Goal: Information Seeking & Learning: Learn about a topic

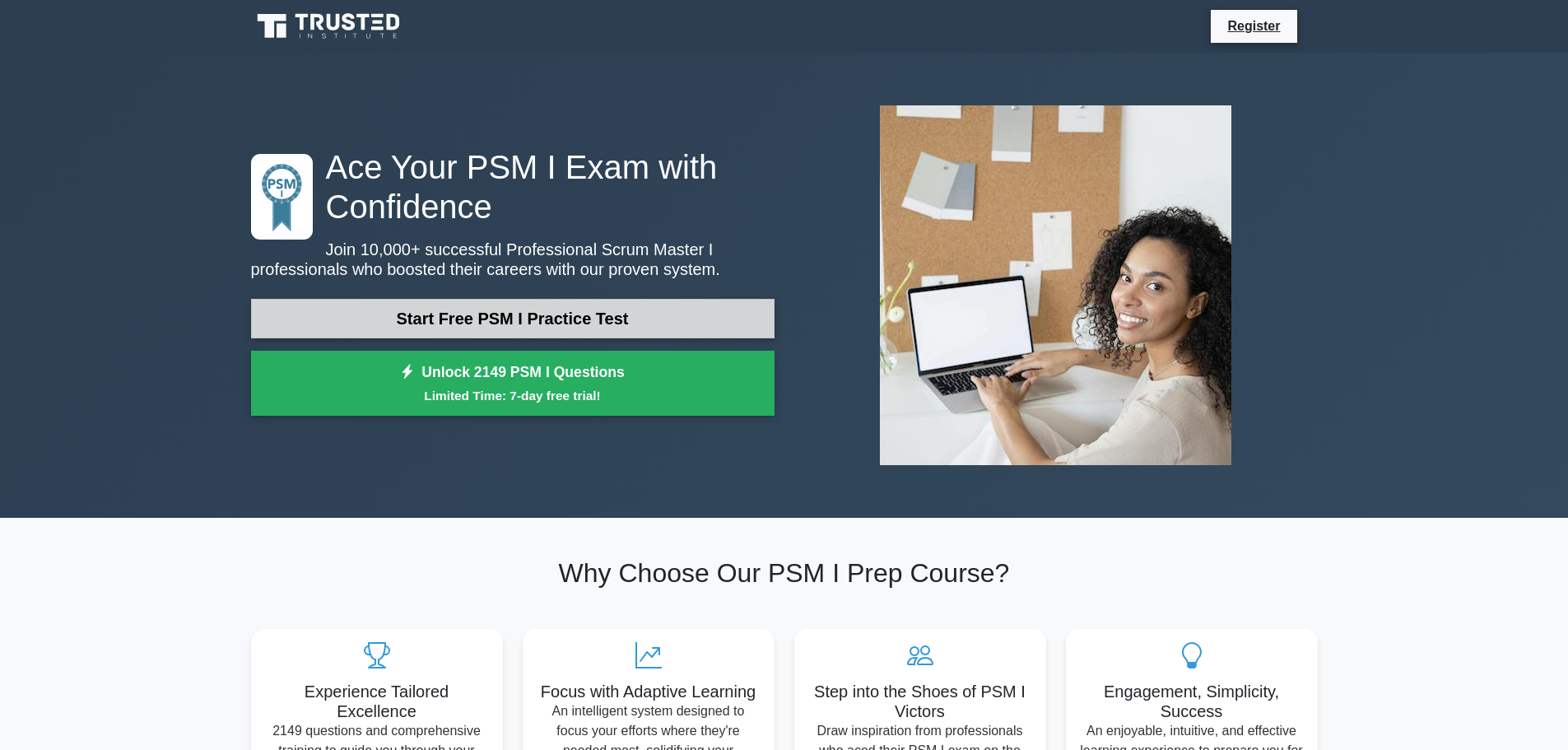
click at [631, 312] on link "Start Free PSM I Practice Test" at bounding box center [512, 318] width 523 height 39
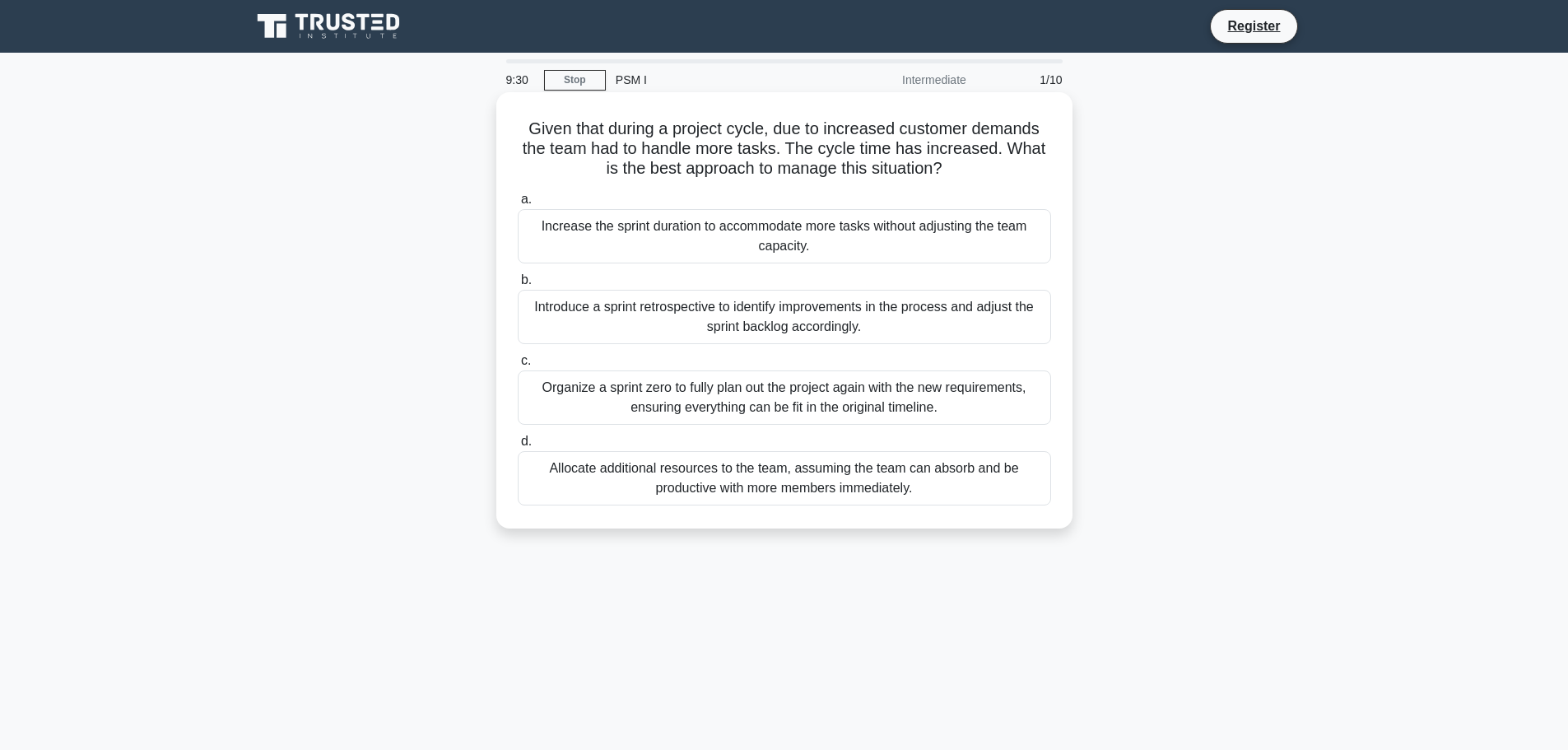
click at [834, 324] on div "Introduce a sprint retrospective to identify improvements in the process and ad…" at bounding box center [784, 317] width 533 height 55
click at [518, 285] on input "b. Introduce a sprint retrospective to identify improvements in the process and…" at bounding box center [518, 280] width 0 height 11
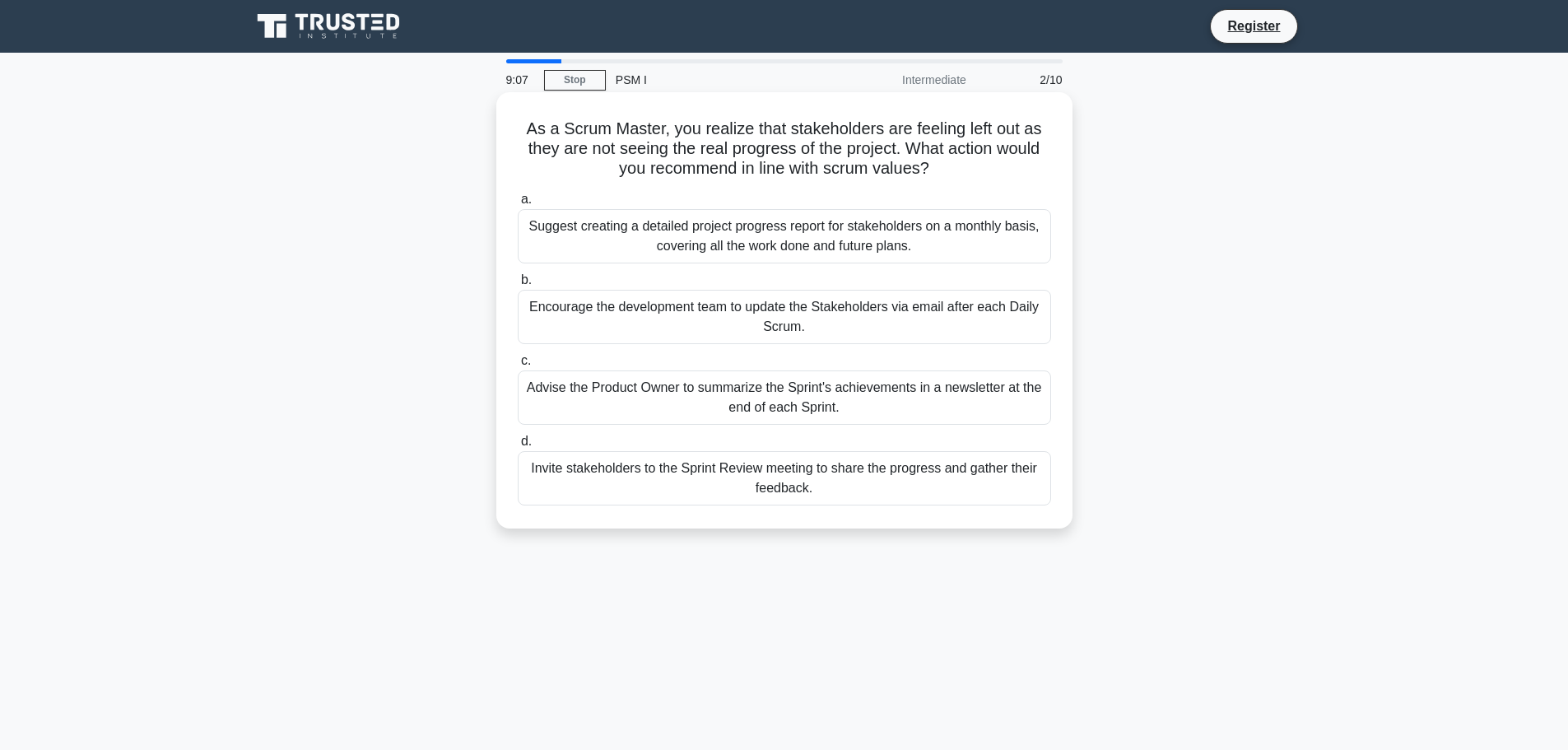
click at [696, 474] on div "Invite stakeholders to the Sprint Review meeting to share the progress and gath…" at bounding box center [784, 478] width 533 height 55
click at [518, 447] on input "d. Invite stakeholders to the Sprint Review meeting to share the progress and g…" at bounding box center [518, 441] width 0 height 11
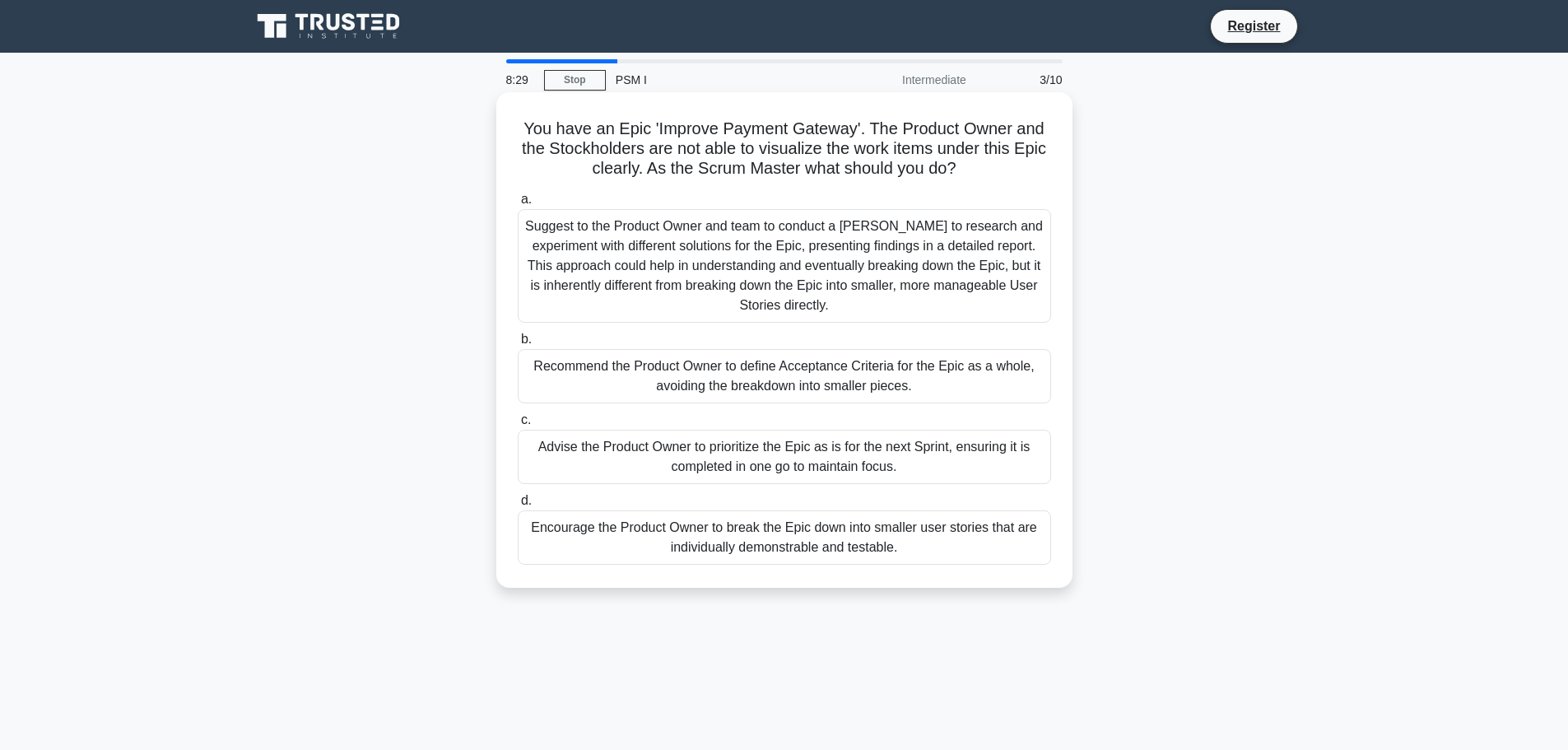
click at [823, 545] on div "Encourage the Product Owner to break the Epic down into smaller user stories th…" at bounding box center [784, 537] width 533 height 55
click at [518, 506] on input "d. Encourage the Product Owner to break the Epic down into smaller user stories…" at bounding box center [518, 501] width 0 height 11
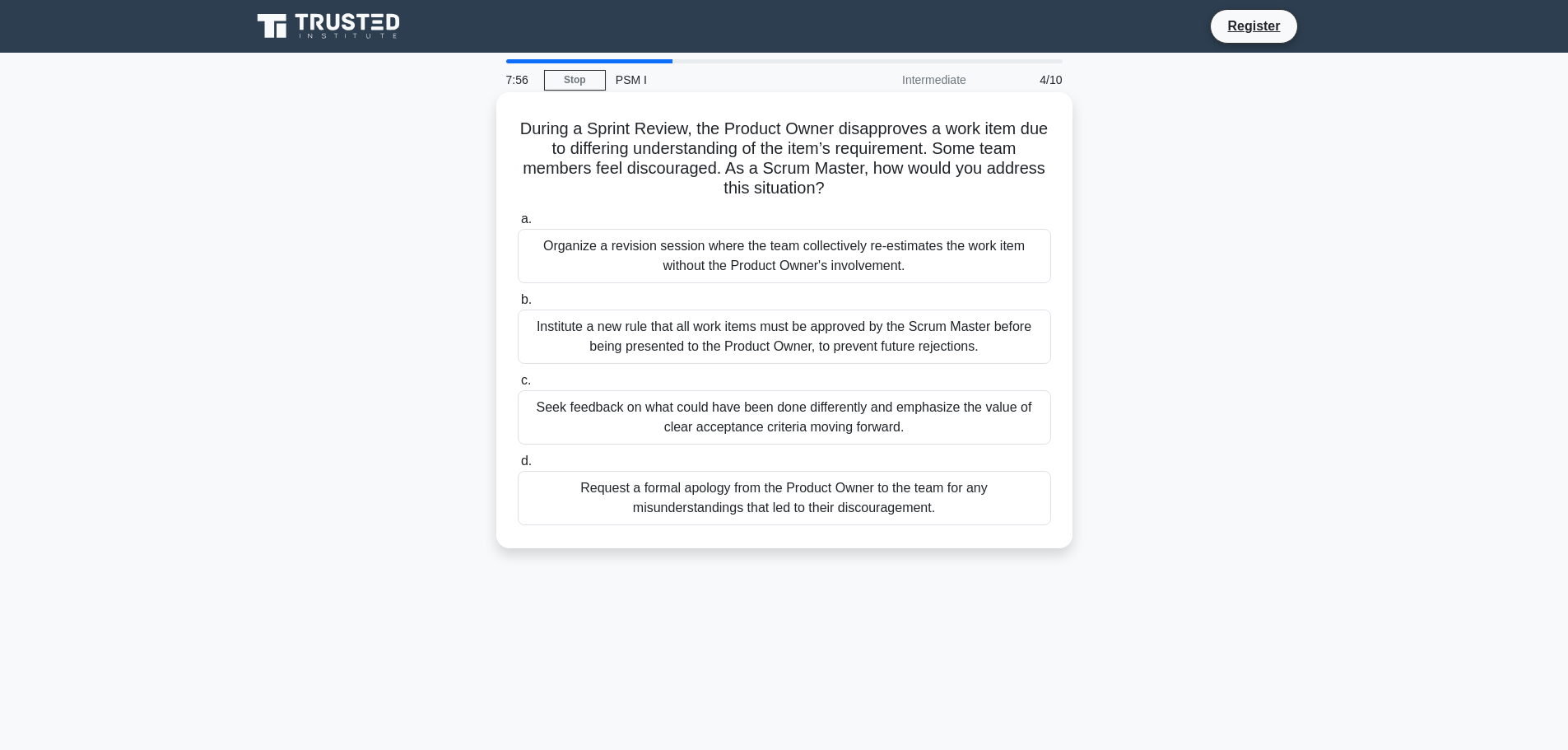
click at [856, 427] on div "Seek feedback on what could have been done differently and emphasize the value …" at bounding box center [784, 417] width 533 height 55
click at [518, 386] on input "c. Seek feedback on what could have been done differently and emphasize the val…" at bounding box center [518, 380] width 0 height 11
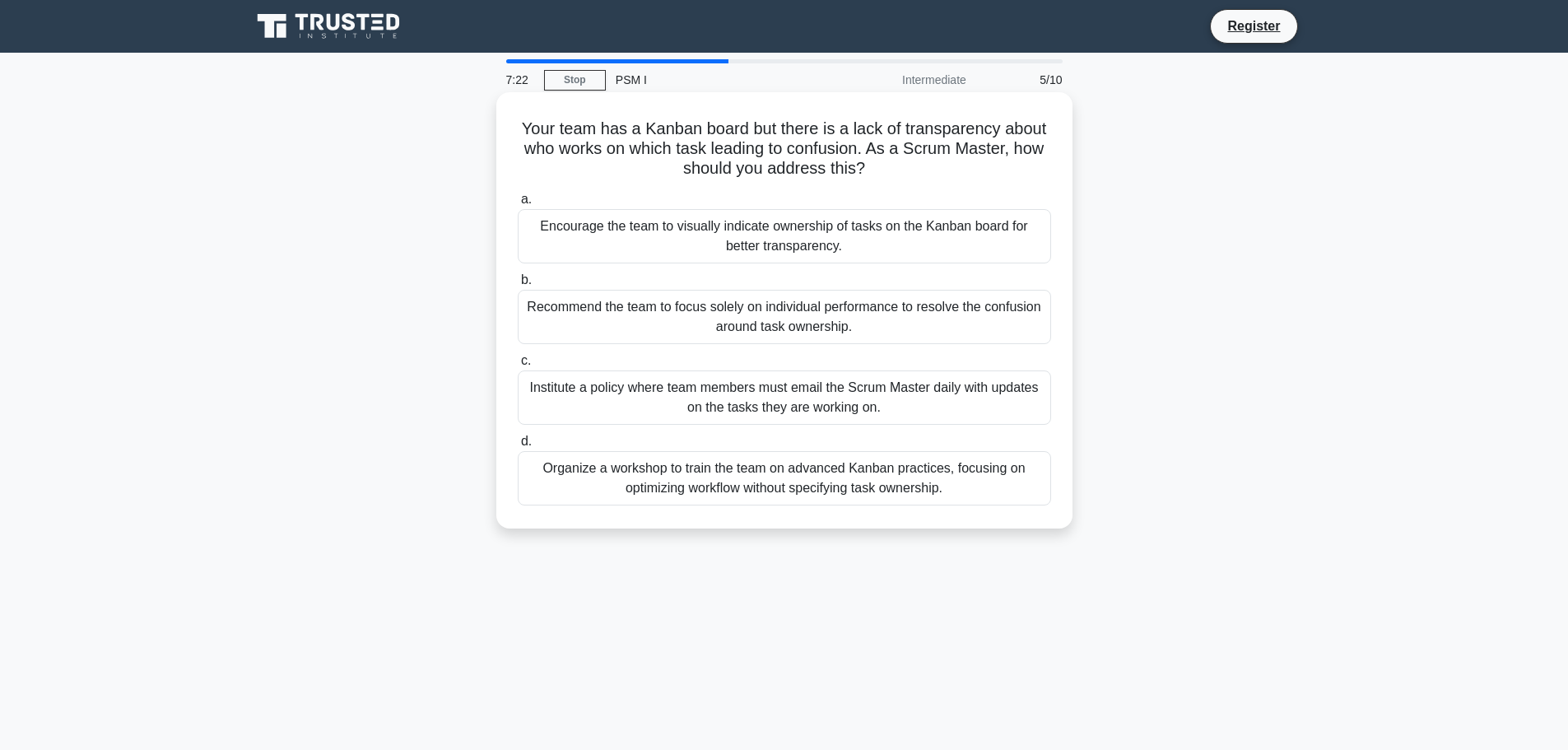
click at [631, 230] on div "Encourage the team to visually indicate ownership of tasks on the Kanban board …" at bounding box center [784, 236] width 533 height 55
click at [518, 205] on input "a. Encourage the team to visually indicate ownership of tasks on the Kanban boa…" at bounding box center [518, 200] width 0 height 11
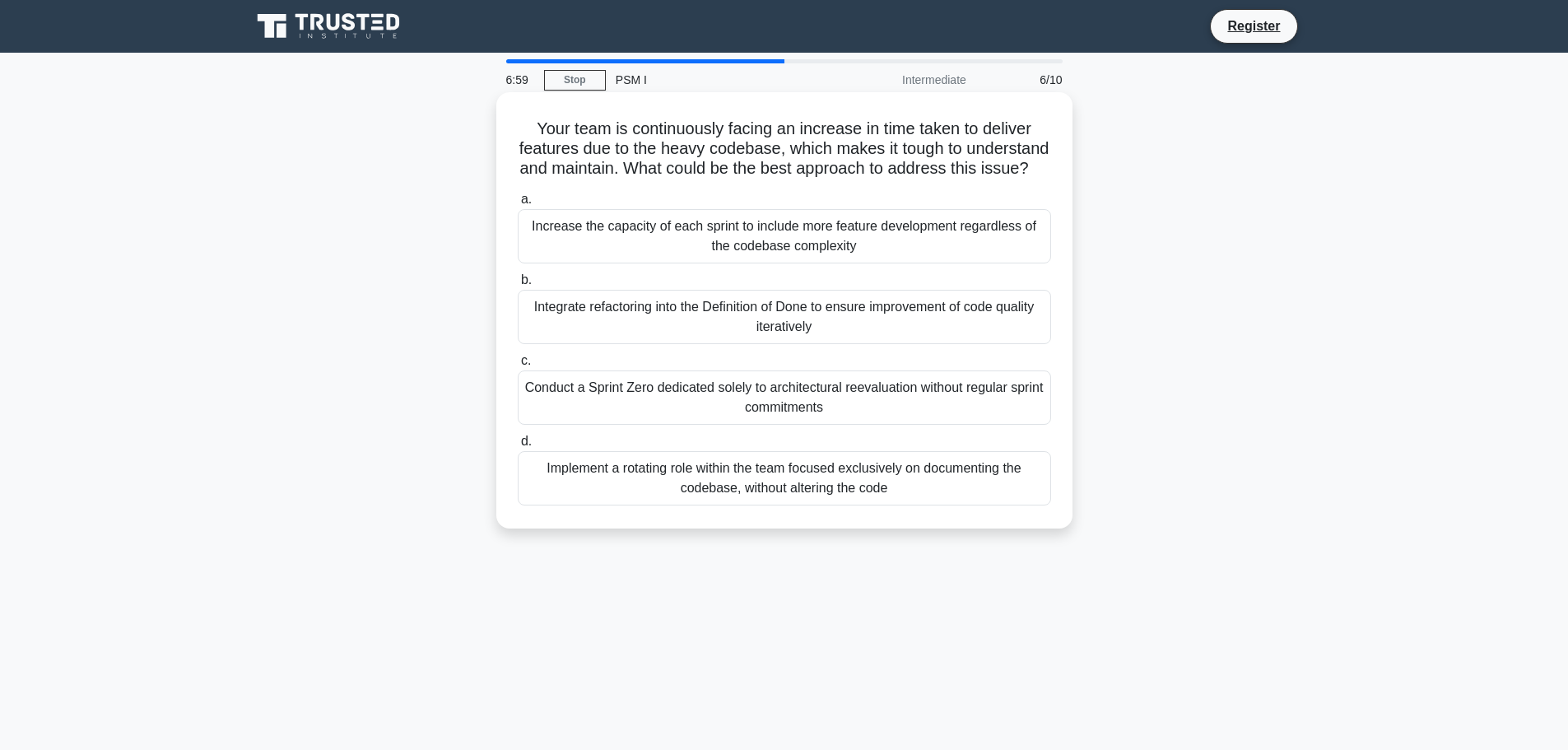
click at [670, 344] on div "Integrate refactoring into the Definition of Done to ensure improvement of code…" at bounding box center [784, 317] width 533 height 55
click at [518, 285] on input "b. Integrate refactoring into the Definition of Done to ensure improvement of c…" at bounding box center [518, 280] width 0 height 11
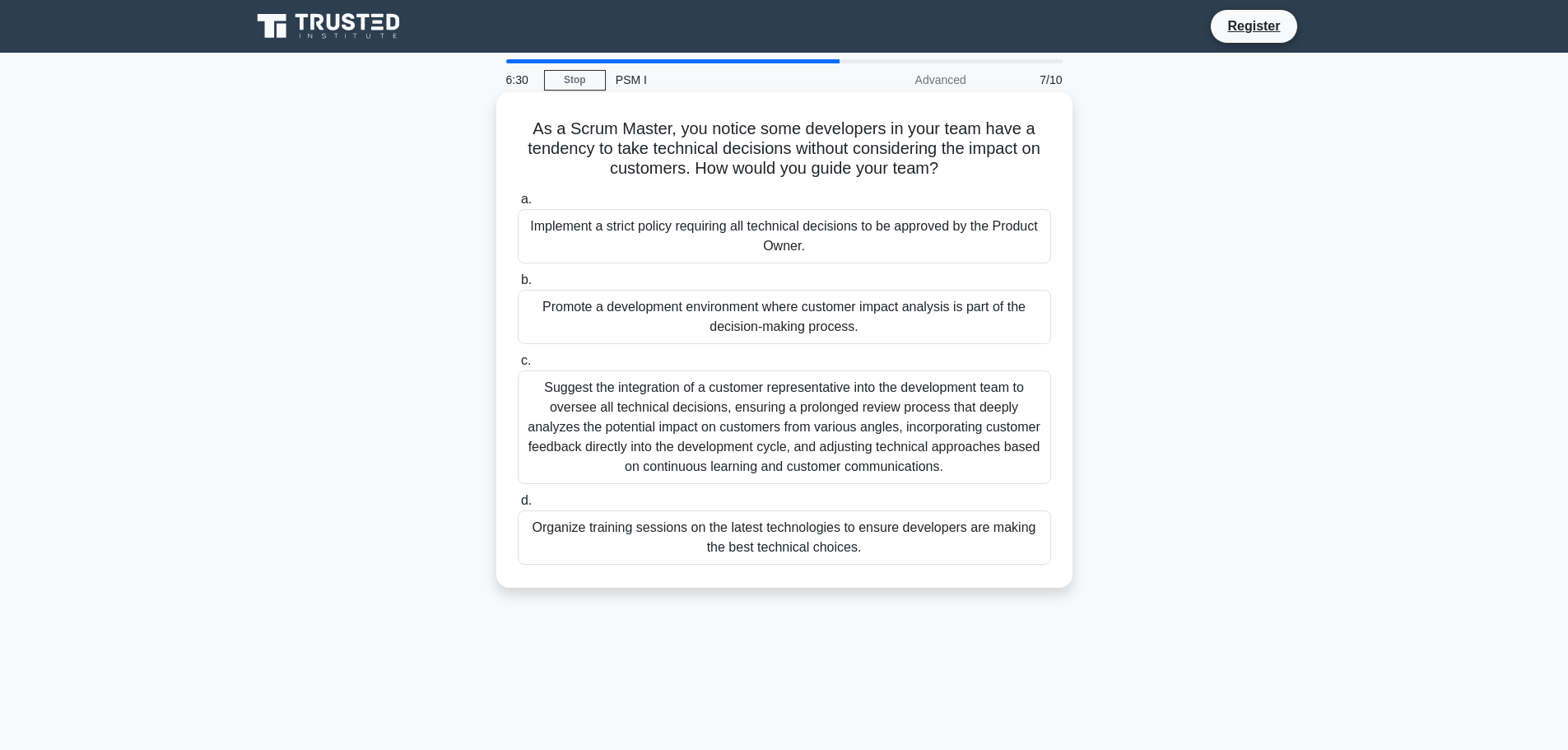
click at [672, 322] on div "Promote a development environment where customer impact analysis is part of the…" at bounding box center [784, 317] width 533 height 55
click at [518, 285] on input "b. Promote a development environment where customer impact analysis is part of …" at bounding box center [518, 280] width 0 height 11
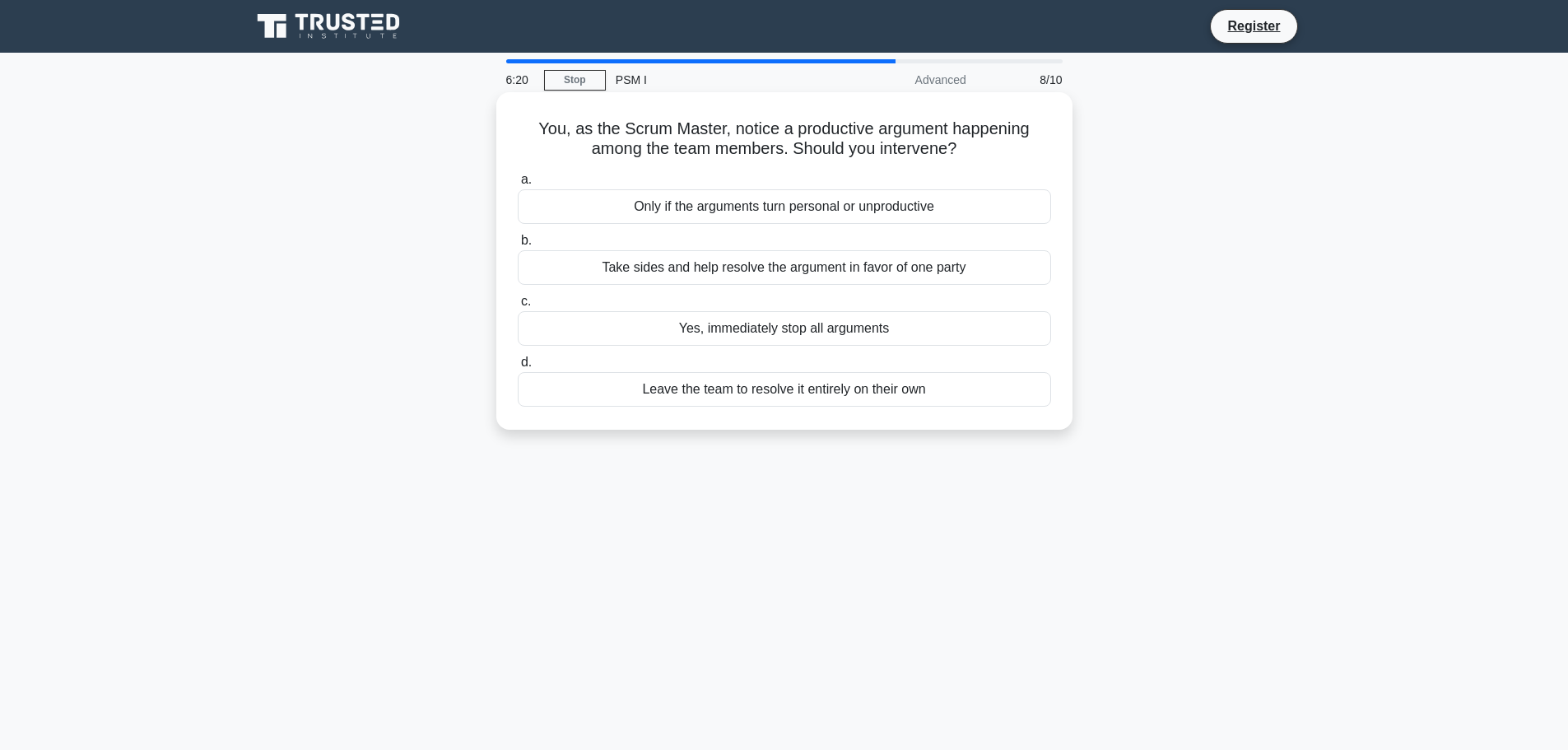
click at [802, 397] on div "Leave the team to resolve it entirely on their own" at bounding box center [784, 389] width 533 height 35
click at [518, 368] on input "d. Leave the team to resolve it entirely on their own" at bounding box center [518, 362] width 0 height 11
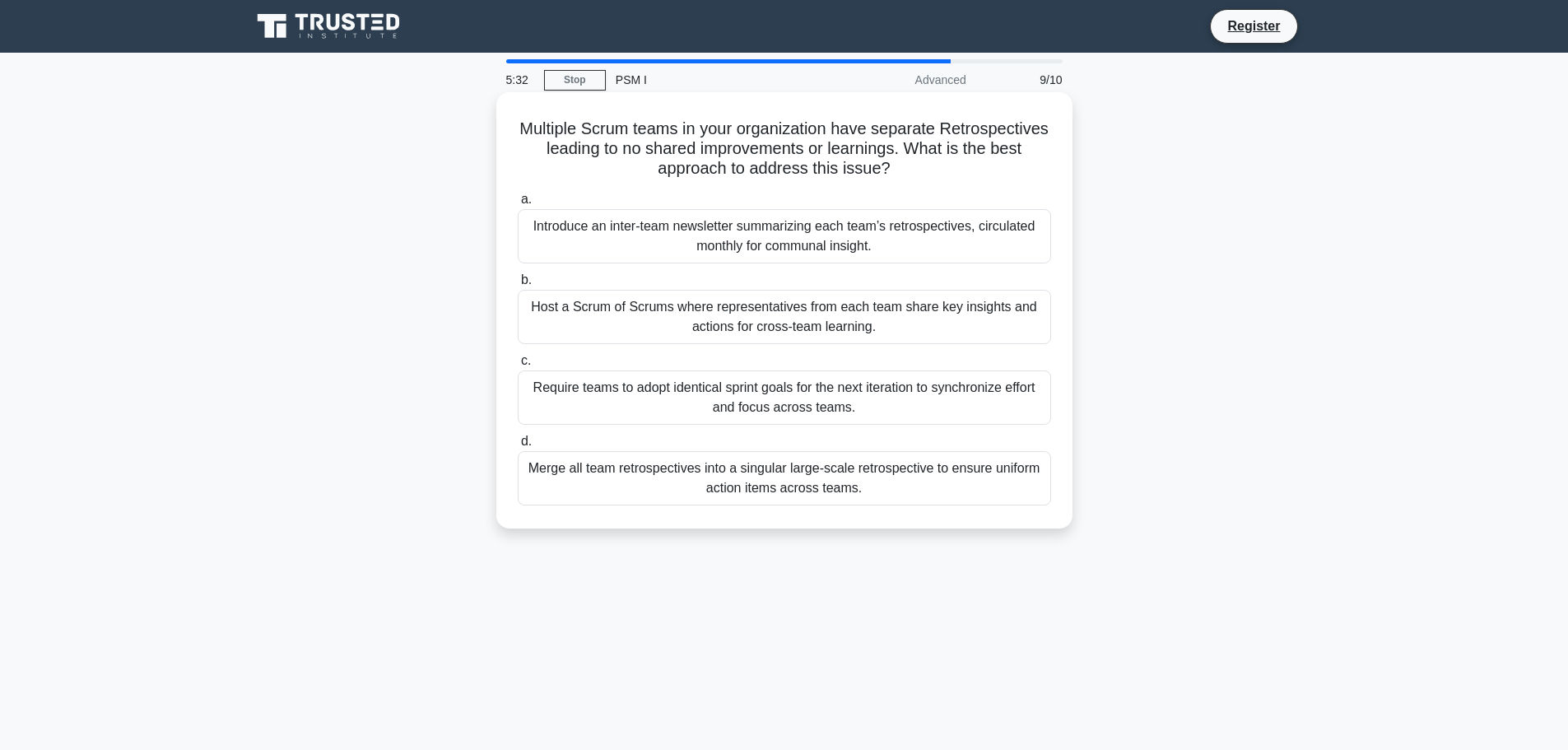
click at [846, 226] on div "Introduce an inter-team newsletter summarizing each team’s retrospectives, circ…" at bounding box center [784, 236] width 533 height 55
click at [518, 205] on input "a. Introduce an inter-team newsletter summarizing each team’s retrospectives, c…" at bounding box center [518, 200] width 0 height 11
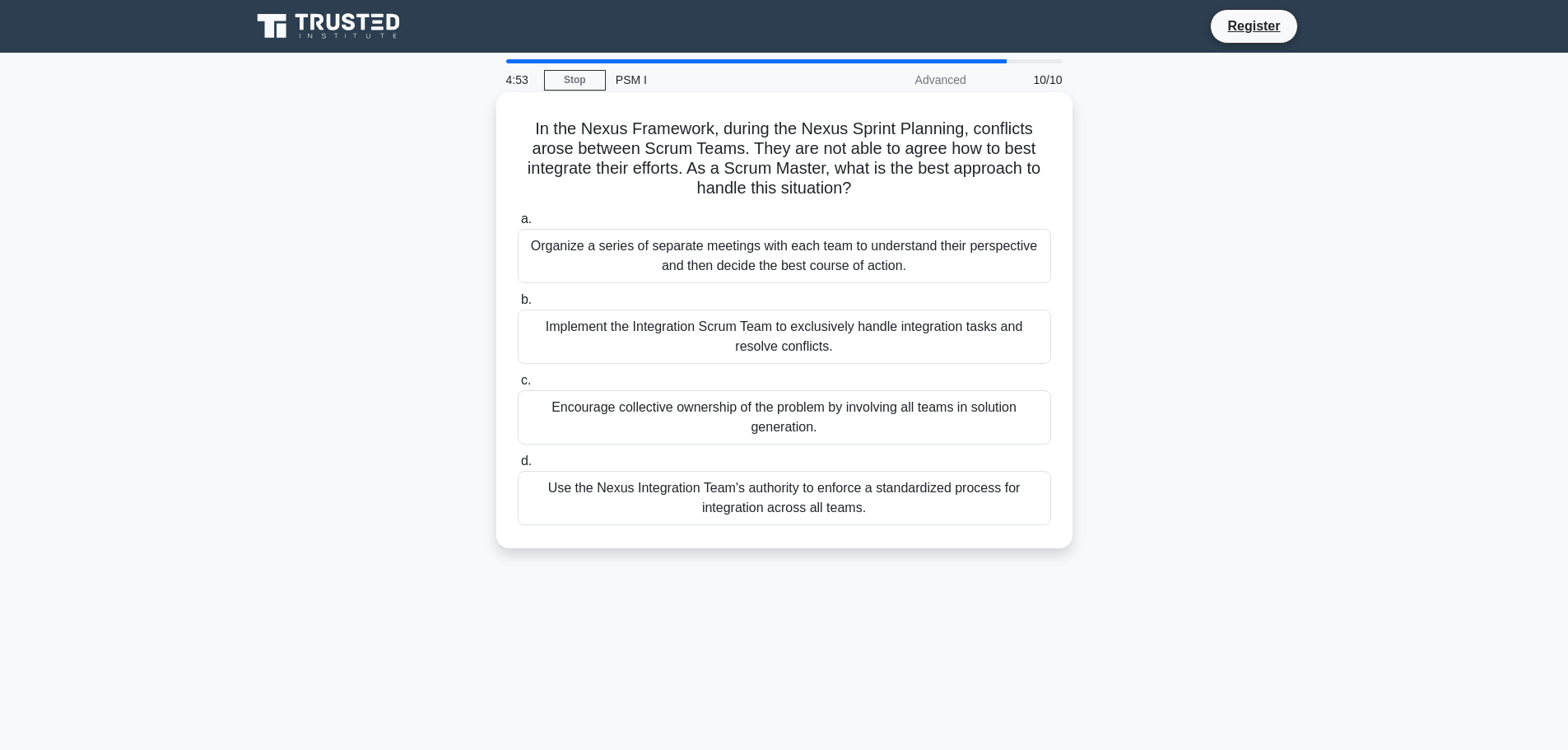
click at [842, 394] on div "Encourage collective ownership of the problem by involving all teams in solutio…" at bounding box center [784, 417] width 533 height 55
click at [518, 386] on input "c. Encourage collective ownership of the problem by involving all teams in solu…" at bounding box center [518, 380] width 0 height 11
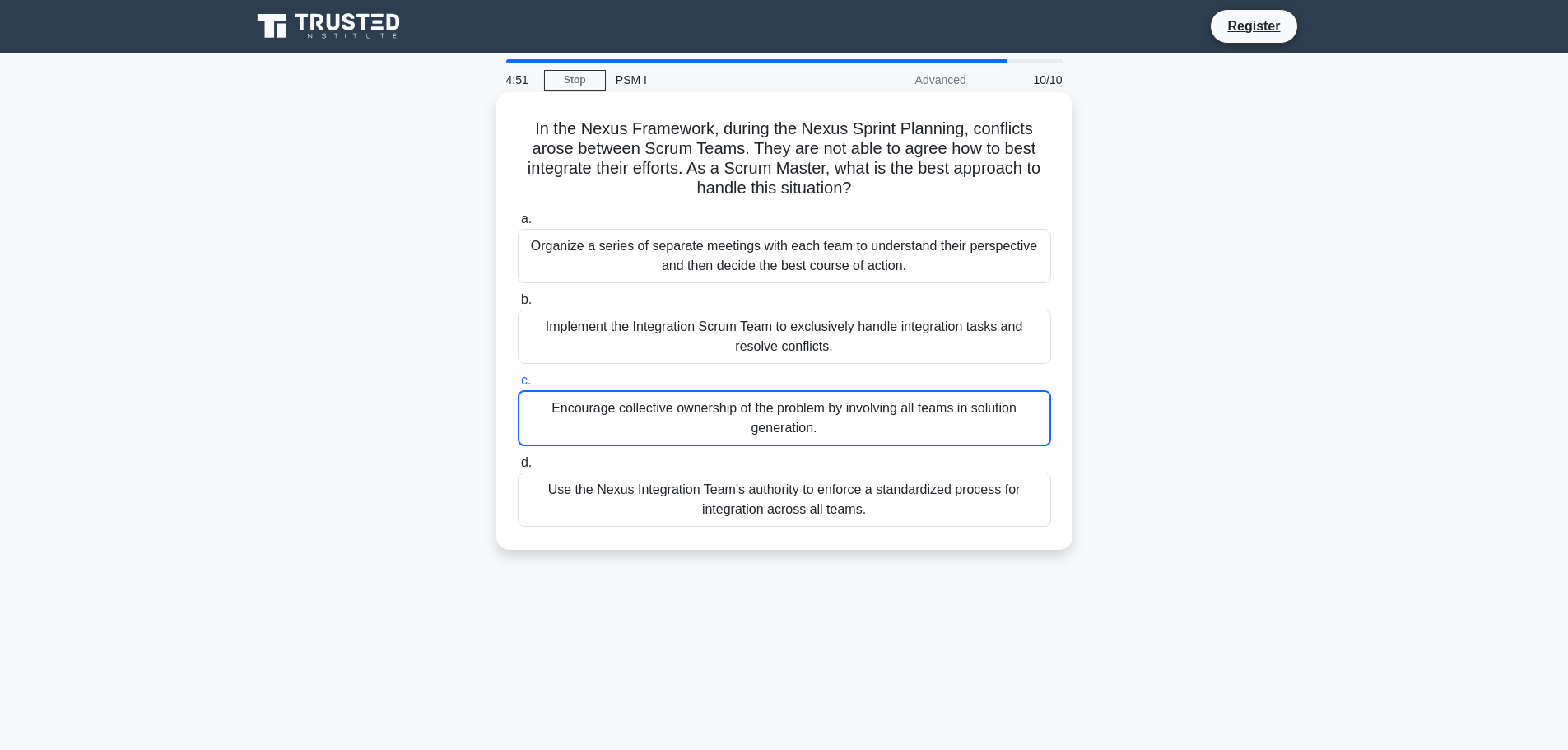
click at [830, 411] on div "Encourage collective ownership of the problem by involving all teams in solutio…" at bounding box center [784, 418] width 533 height 56
click at [518, 386] on input "c. Encourage collective ownership of the problem by involving all teams in solu…" at bounding box center [518, 380] width 0 height 11
click at [830, 411] on div "Encourage collective ownership of the problem by involving all teams in solutio…" at bounding box center [784, 418] width 533 height 56
click at [518, 386] on input "c. Encourage collective ownership of the problem by involving all teams in solu…" at bounding box center [518, 380] width 0 height 11
click at [830, 411] on div "Encourage collective ownership of the problem by involving all teams in solutio…" at bounding box center [784, 418] width 533 height 56
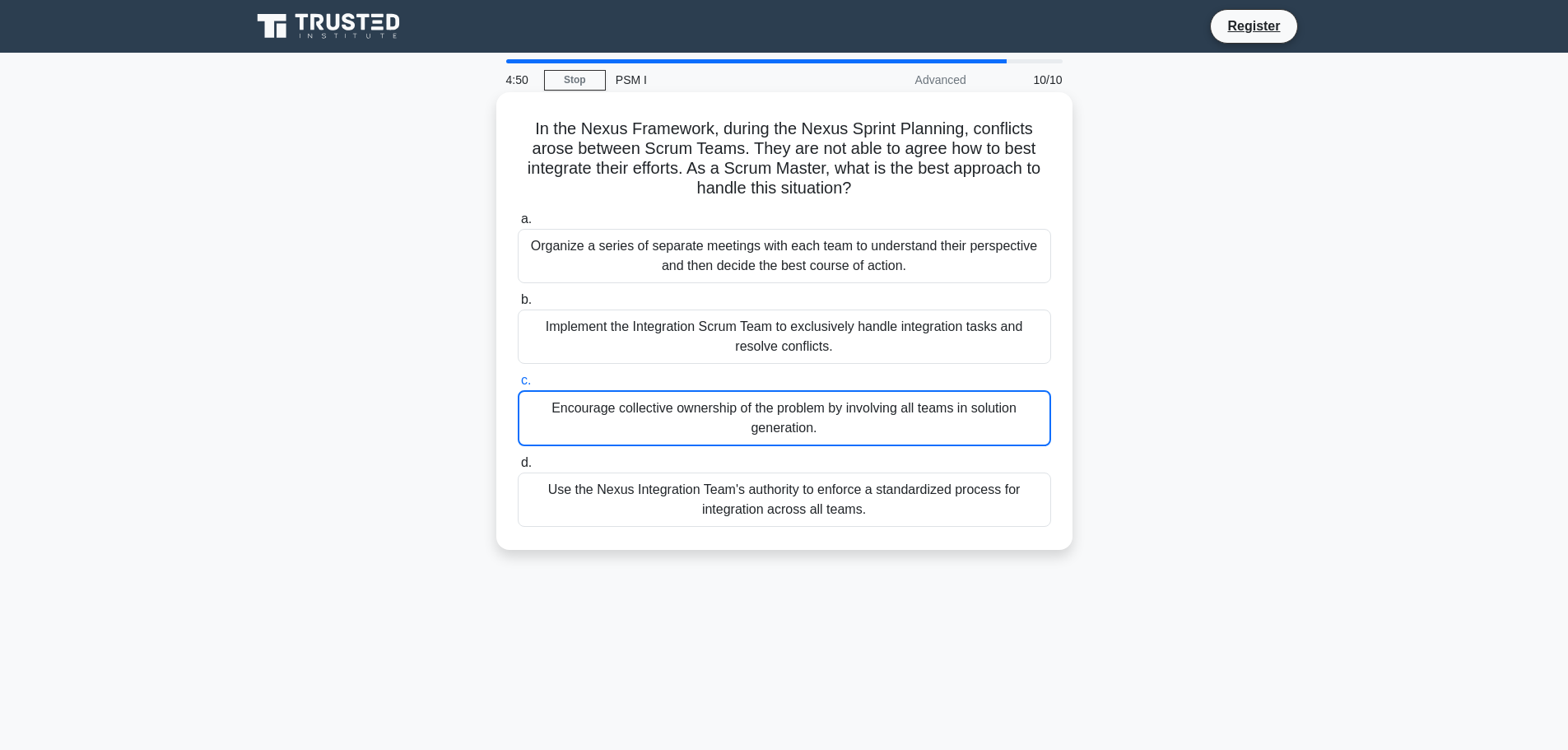
click at [518, 386] on input "c. Encourage collective ownership of the problem by involving all teams in solu…" at bounding box center [518, 380] width 0 height 11
click at [737, 419] on div "Encourage collective ownership of the problem by involving all teams in solutio…" at bounding box center [784, 418] width 533 height 56
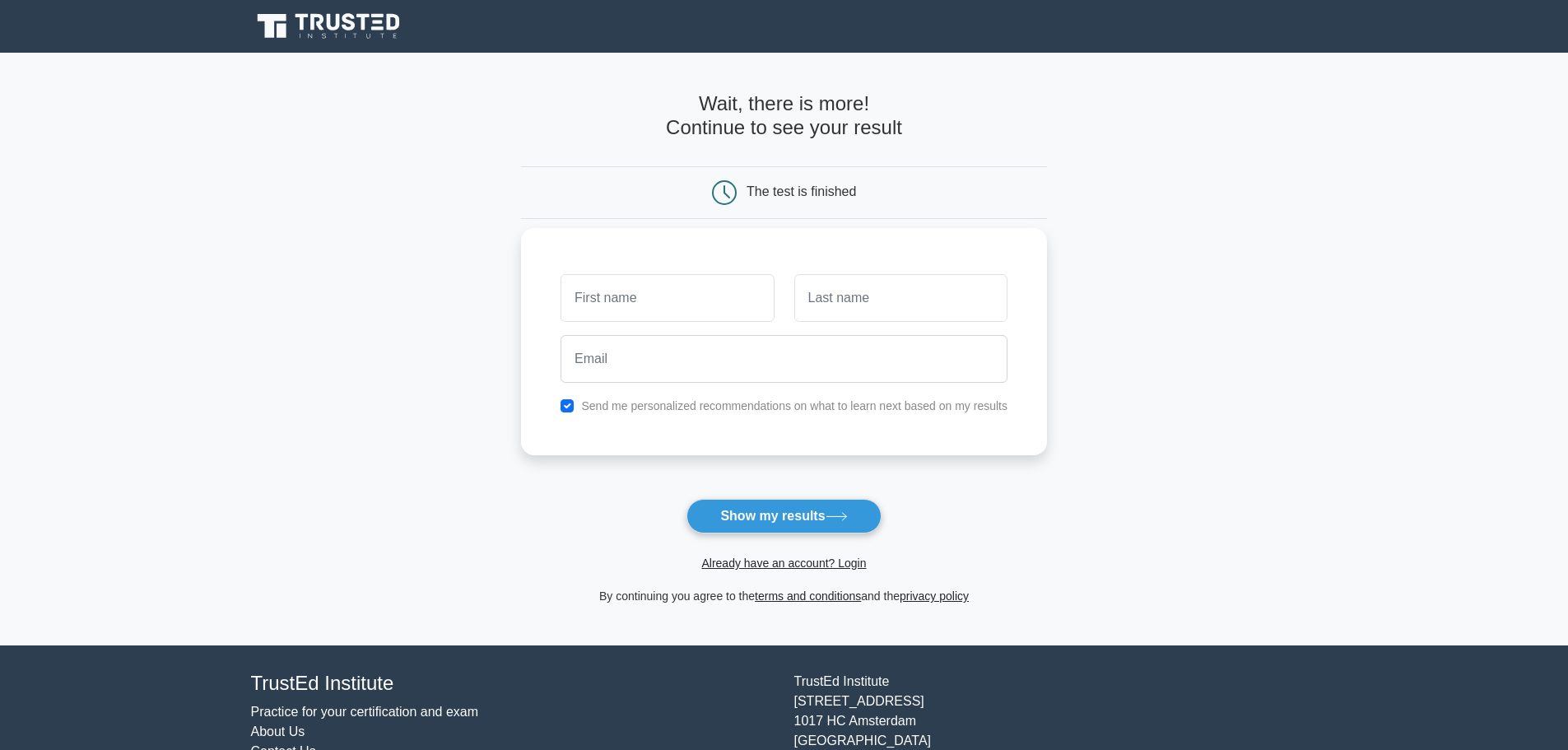
click at [574, 407] on div "Send me personalized recommendations on what to learn next based on my results" at bounding box center [784, 406] width 466 height 20
click at [570, 407] on input "checkbox" at bounding box center [567, 406] width 13 height 13
checkbox input "false"
click at [765, 523] on button "Show my results" at bounding box center [783, 516] width 195 height 35
click at [704, 295] on input "text" at bounding box center [667, 298] width 213 height 48
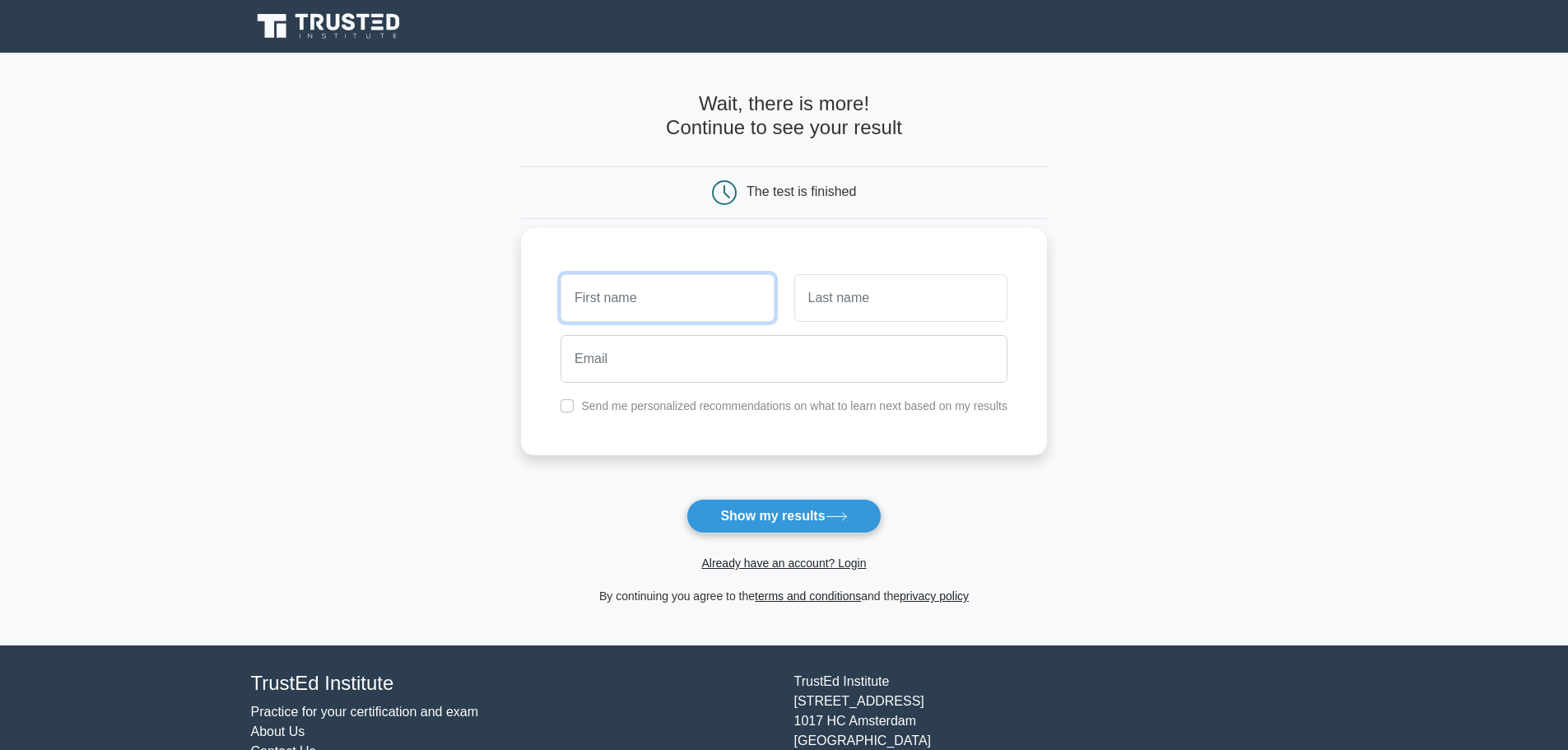
type input "[PERSON_NAME]"
click at [840, 297] on input "text" at bounding box center [901, 298] width 213 height 48
type input "[PERSON_NAME]"
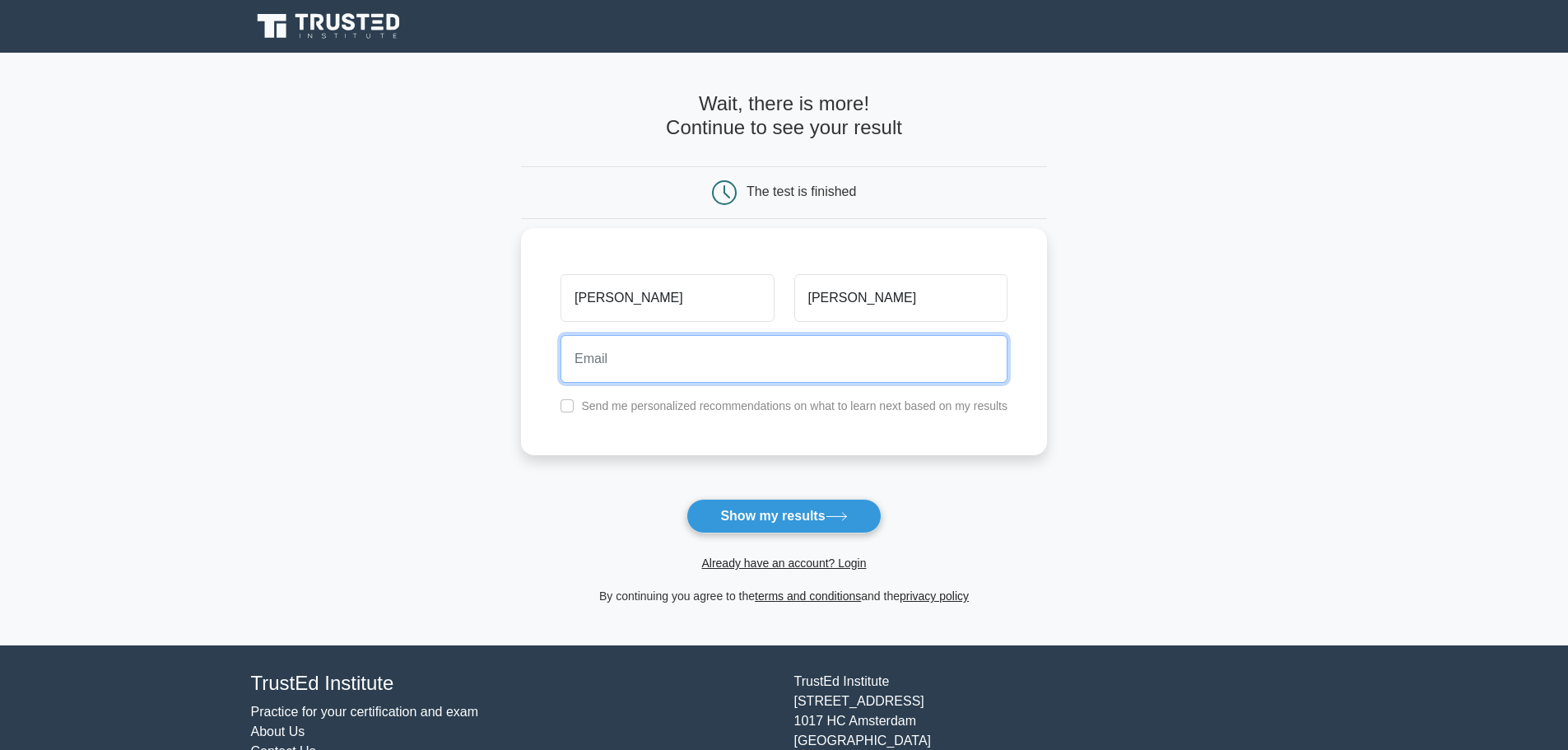
click at [810, 370] on input "email" at bounding box center [784, 358] width 447 height 48
type input "[EMAIL_ADDRESS][DOMAIN_NAME]"
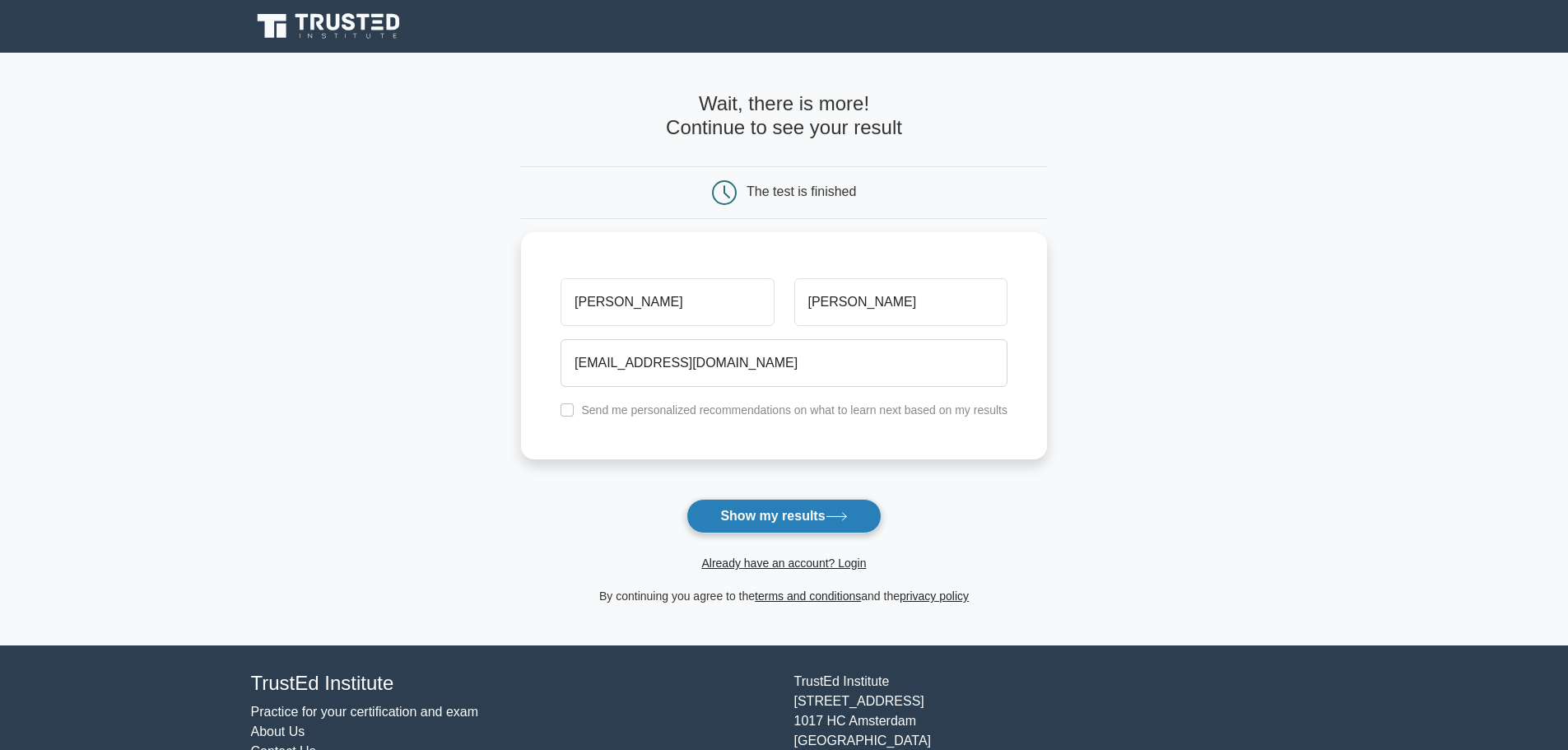
click at [783, 506] on button "Show my results" at bounding box center [783, 516] width 195 height 35
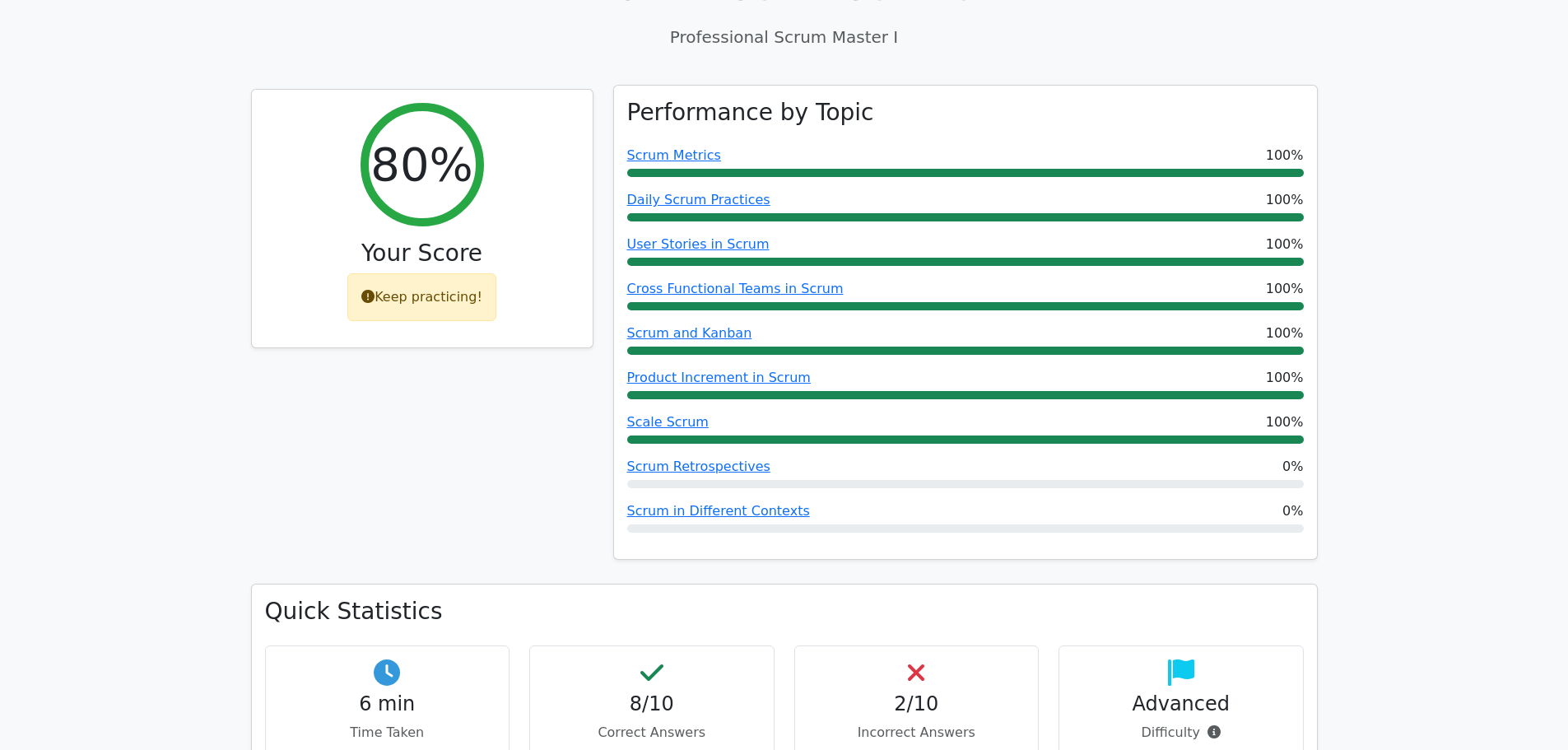
scroll to position [823, 0]
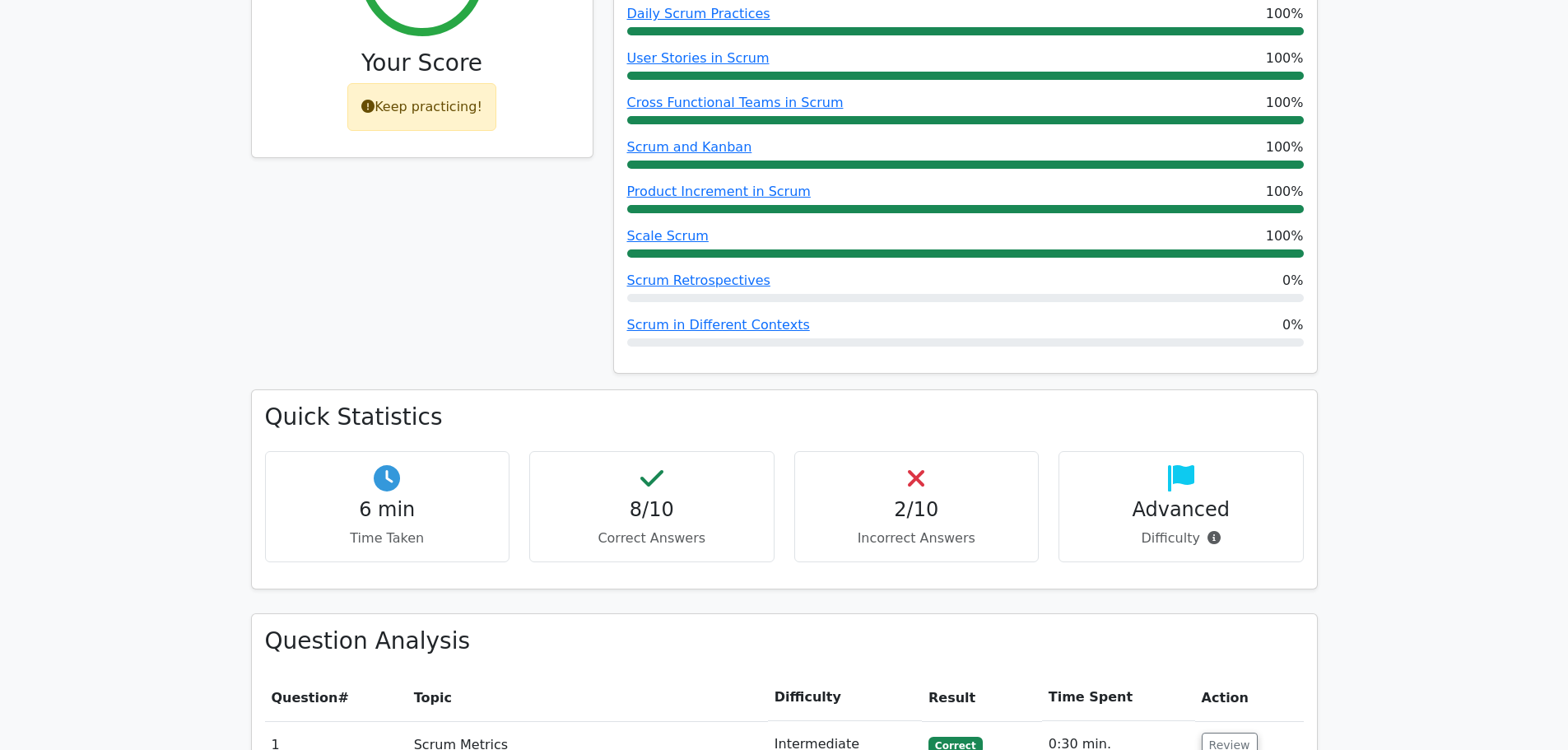
click at [932, 498] on h4 "2/10" at bounding box center [917, 510] width 217 height 24
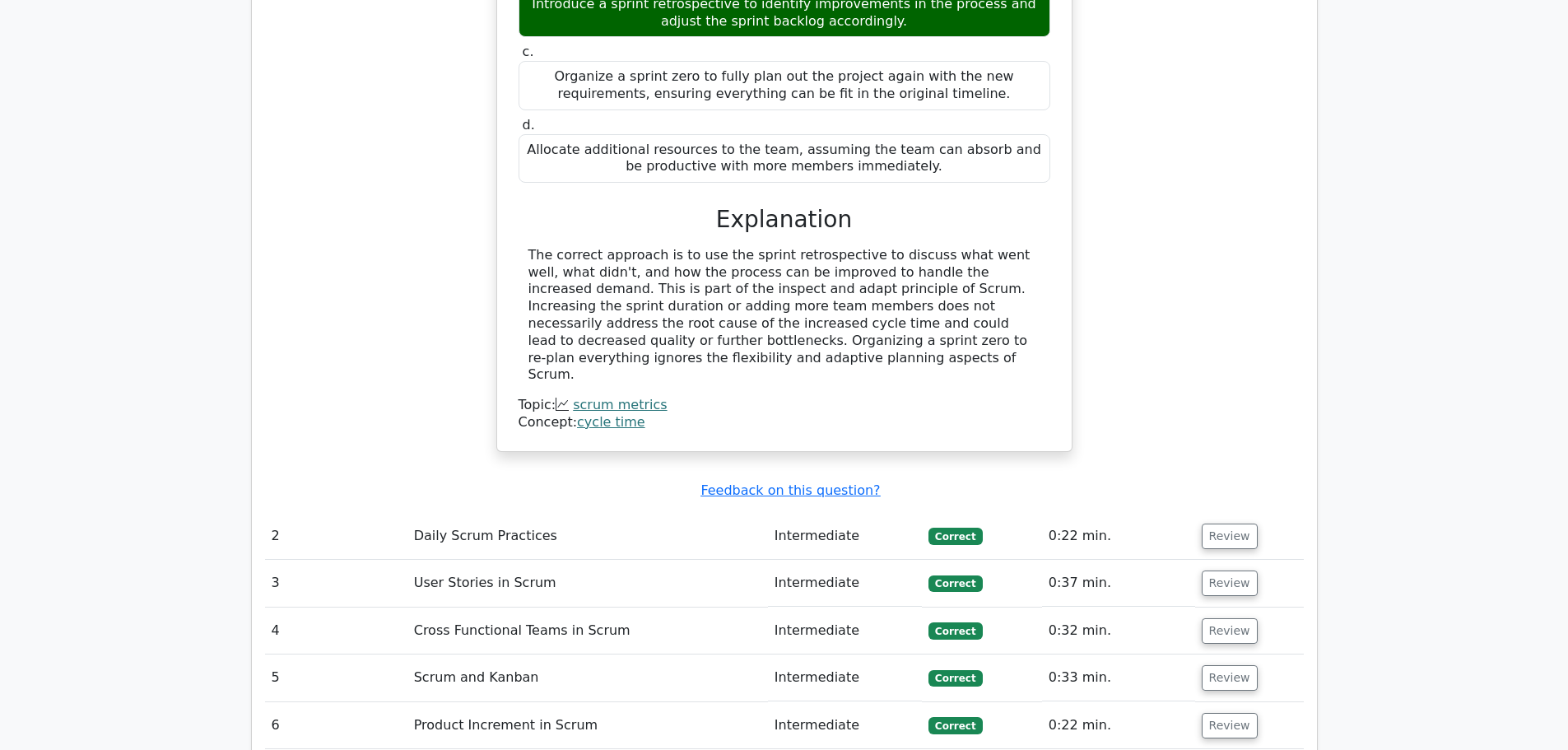
scroll to position [2195, 0]
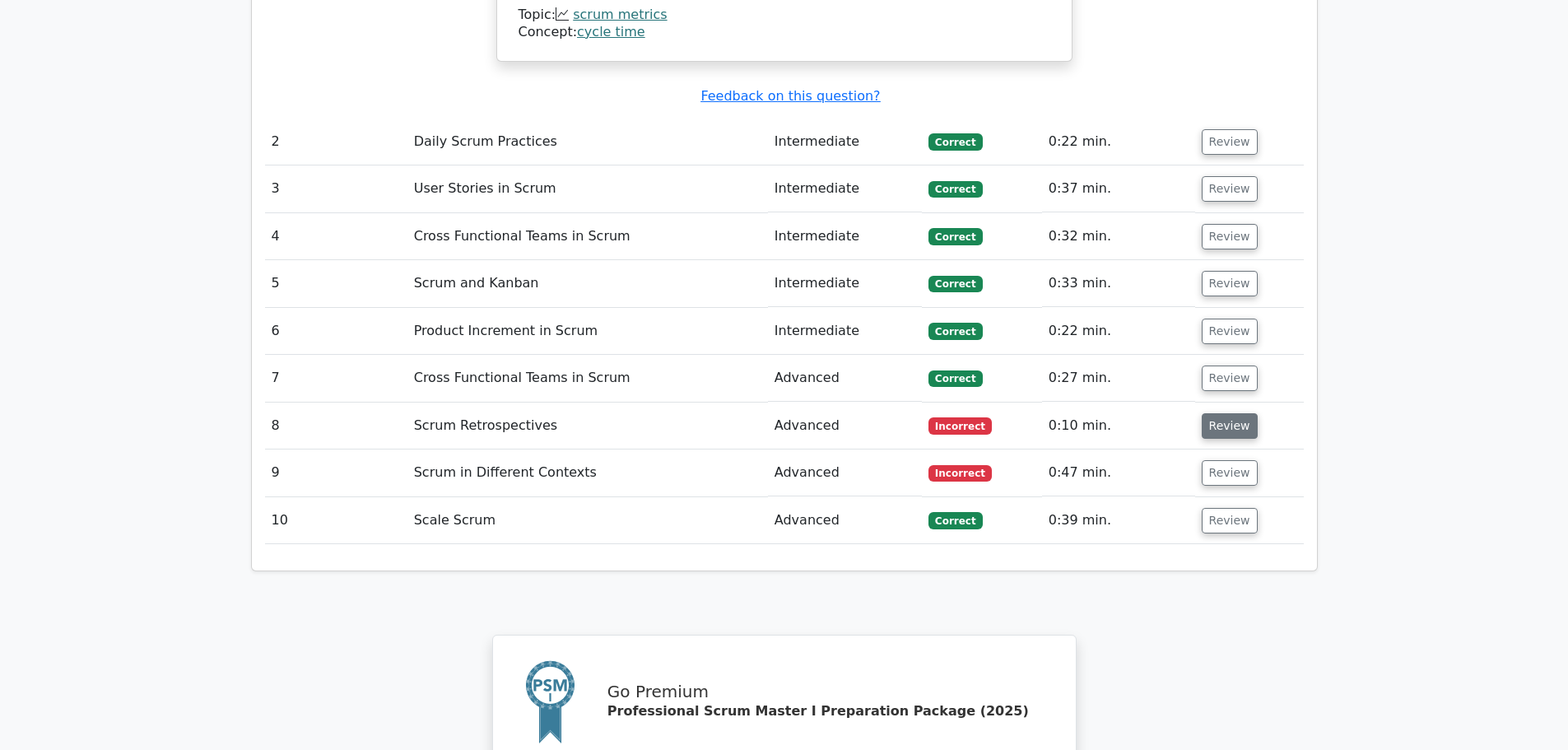
click at [1213, 414] on button "Review" at bounding box center [1229, 426] width 56 height 25
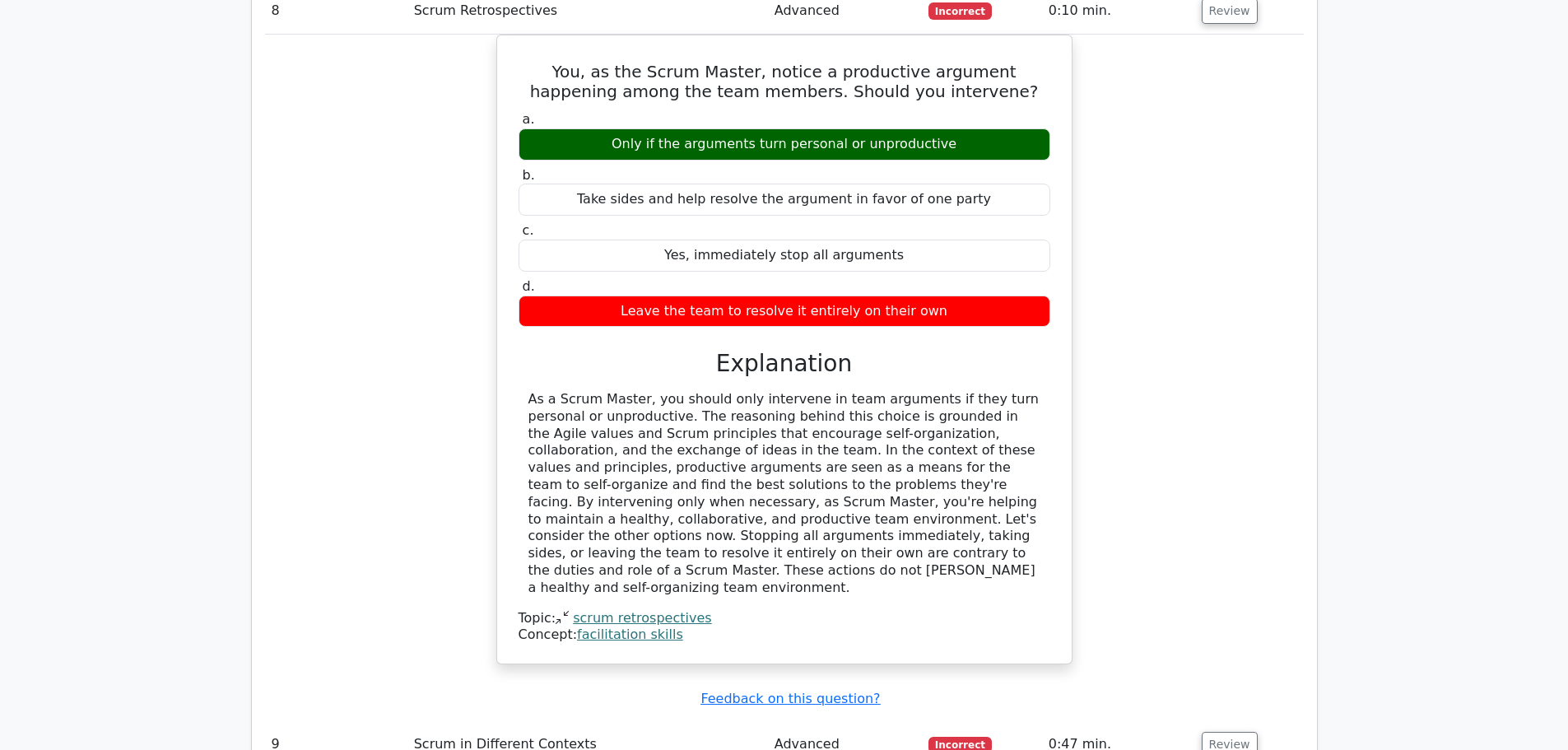
scroll to position [2743, 0]
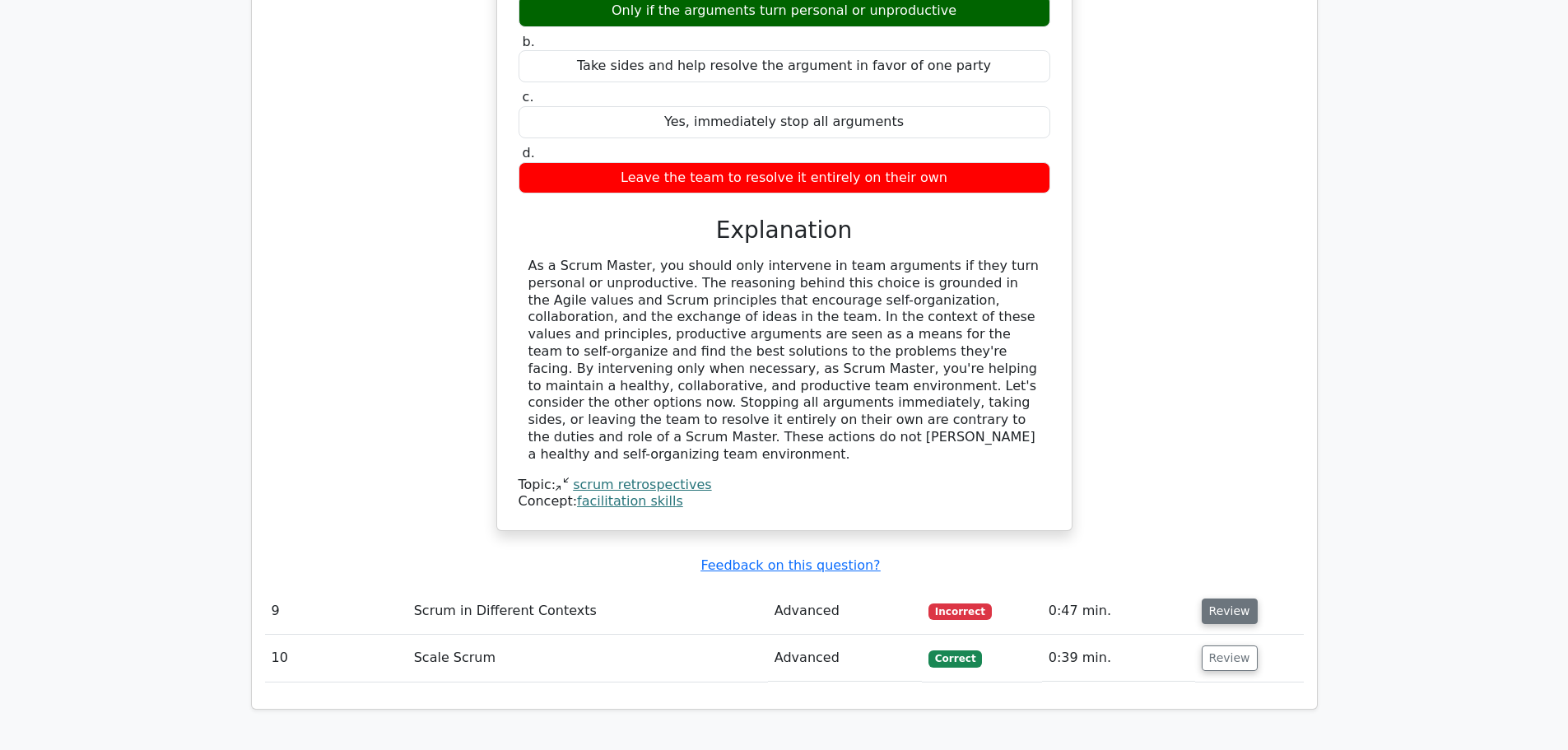
click at [1224, 598] on button "Review" at bounding box center [1229, 611] width 56 height 25
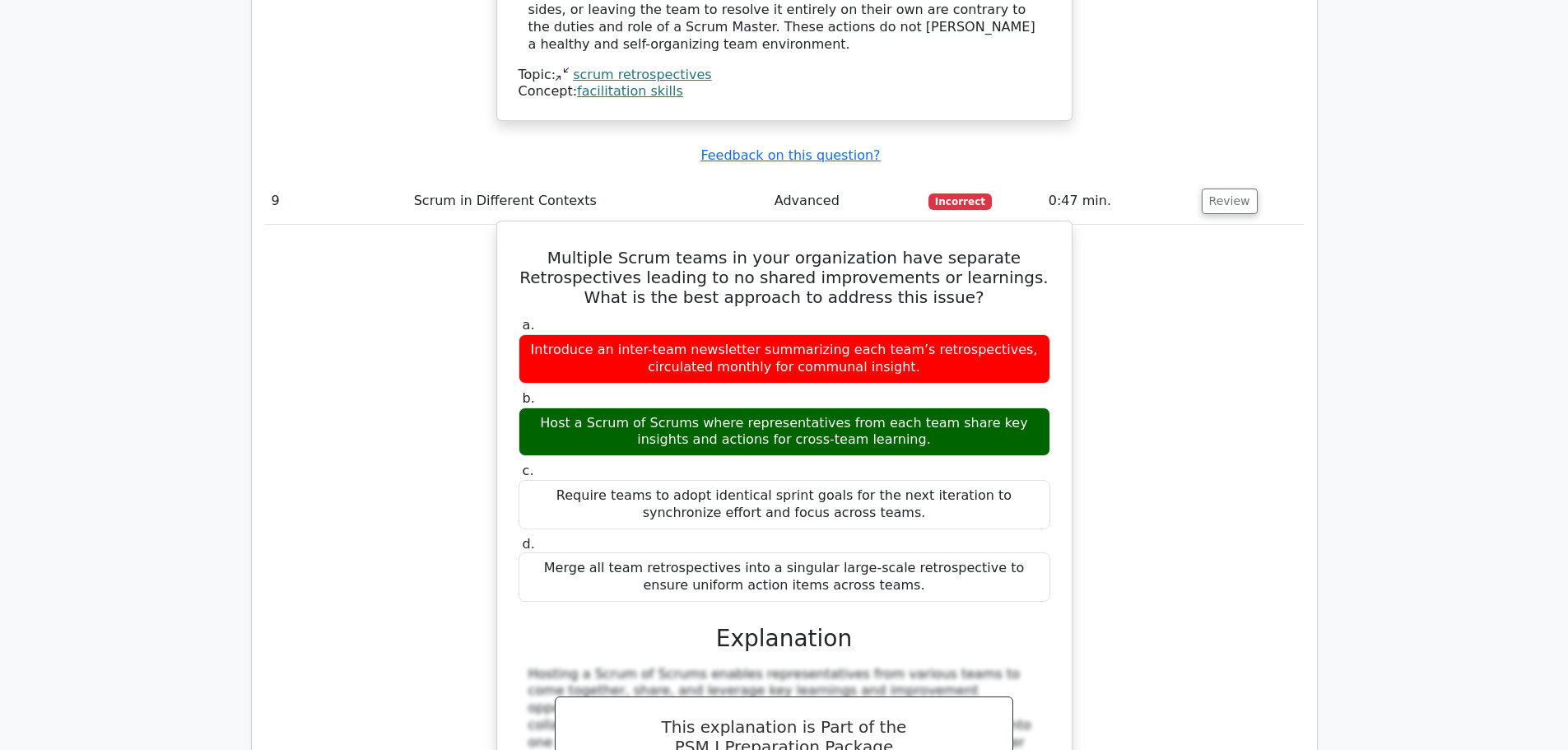
scroll to position [3154, 0]
